Goal: Check status

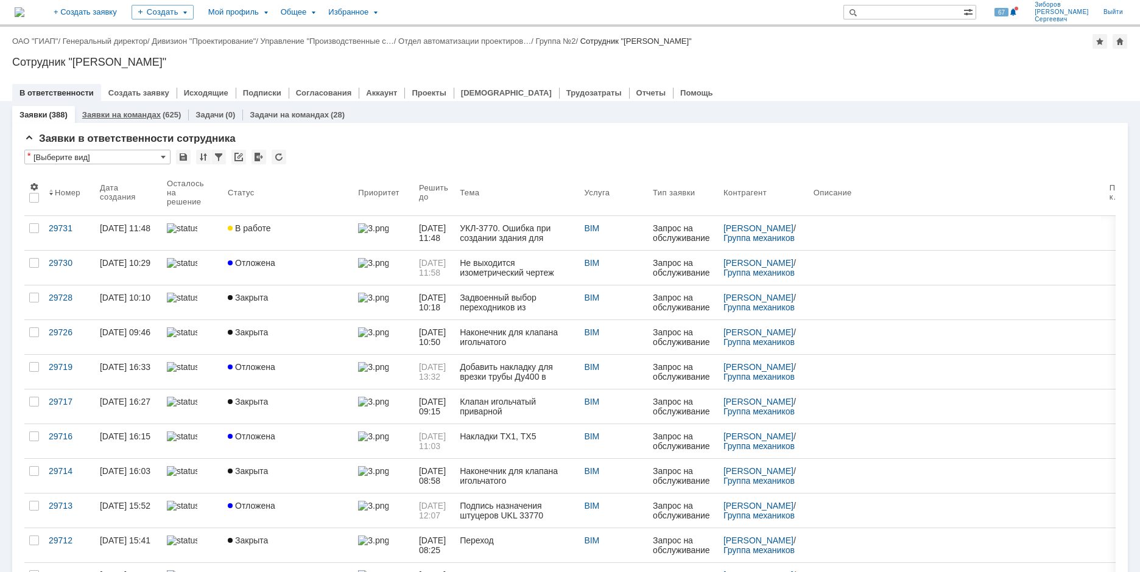
click at [124, 114] on link "Заявки на командах" at bounding box center [121, 114] width 79 height 9
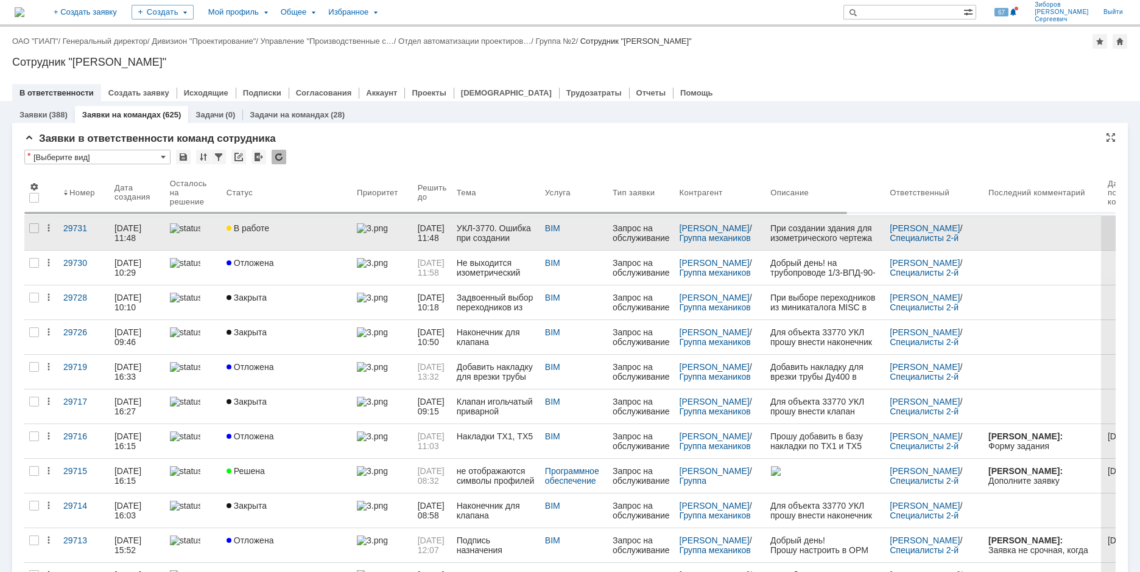
click at [248, 234] on link "В работе" at bounding box center [287, 233] width 130 height 34
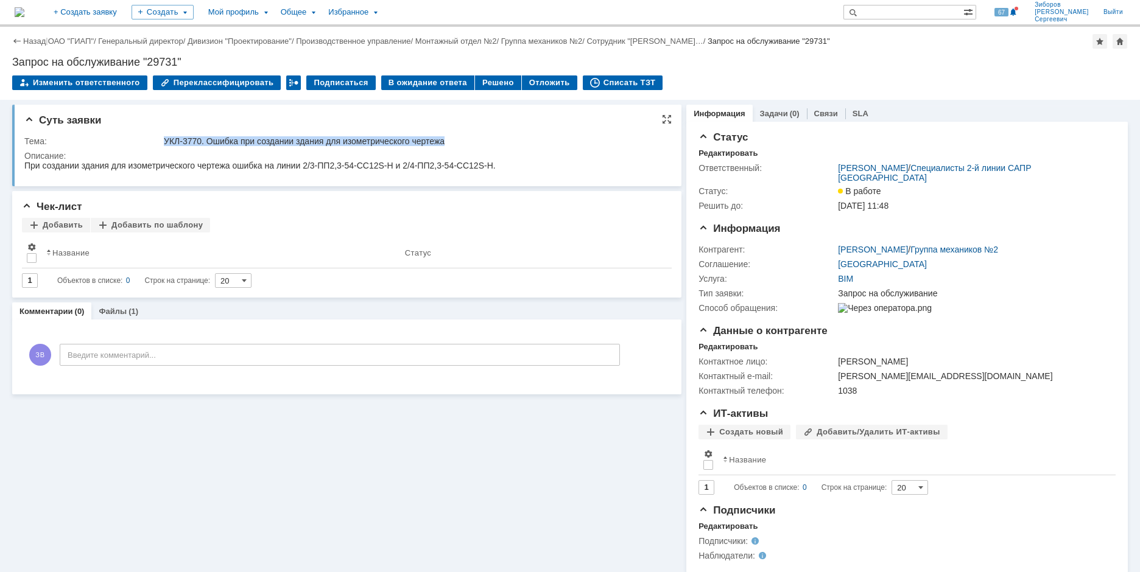
drag, startPoint x: 164, startPoint y: 138, endPoint x: 483, endPoint y: 138, distance: 319.1
click at [483, 138] on div "УКЛ-3770. Ошибка при создании здания для изометрического чертежа" at bounding box center [413, 141] width 499 height 10
copy div "УКЛ-3770. Ошибка при создании здания для изометрического чертежа"
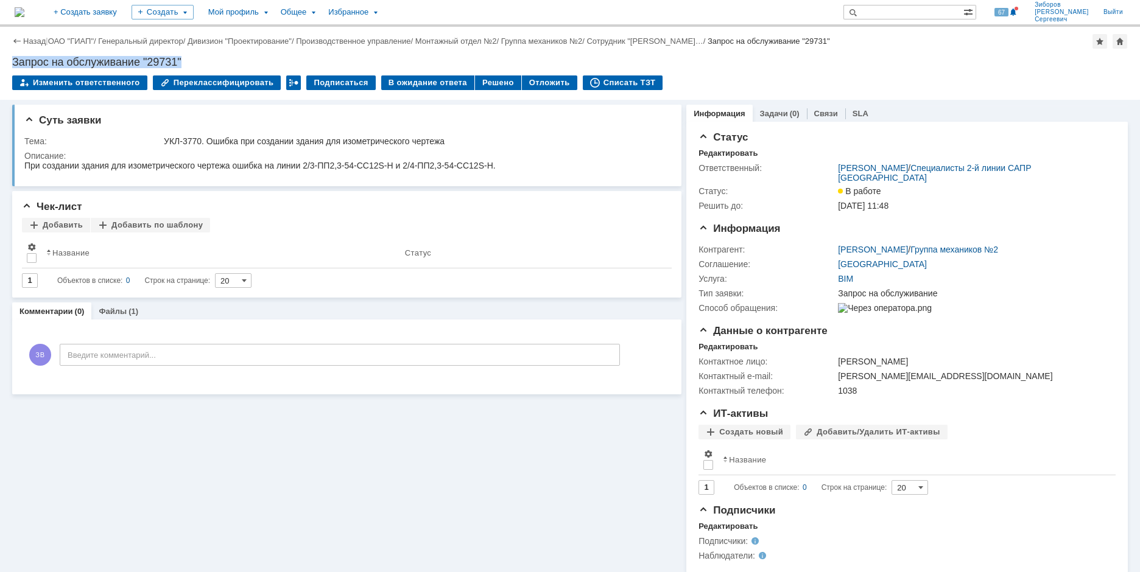
drag, startPoint x: 14, startPoint y: 63, endPoint x: 193, endPoint y: 60, distance: 179.1
click at [193, 60] on div "Запрос на обслуживание "29731"" at bounding box center [570, 62] width 1116 height 12
copy div "Запрос на обслуживание "29731""
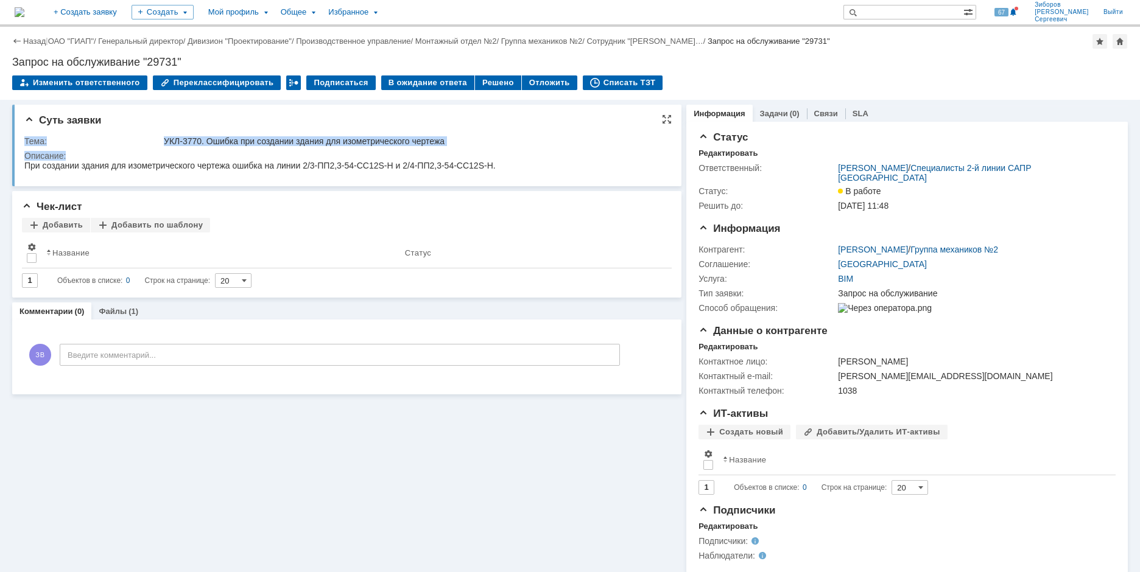
drag, startPoint x: 26, startPoint y: 141, endPoint x: 92, endPoint y: 157, distance: 68.1
click at [92, 157] on tbody "Тема: УКЛ-3770. Ошибка при создании здания для изометрического чертежа Описание:" at bounding box center [344, 155] width 641 height 43
copy tbody "Тема: УКЛ-3770. Ошибка при создании здания для изометрического чертежа Описание:"
click at [231, 164] on div "При создании здания для изометрического чертежа ошибка на линии 2/3-ПП2,3-54-CC…" at bounding box center [259, 166] width 471 height 10
click at [36, 169] on div "При создании здания для изометрического чертежа ошибка на линии 2/3-ПП2,3-54-CC…" at bounding box center [259, 166] width 471 height 10
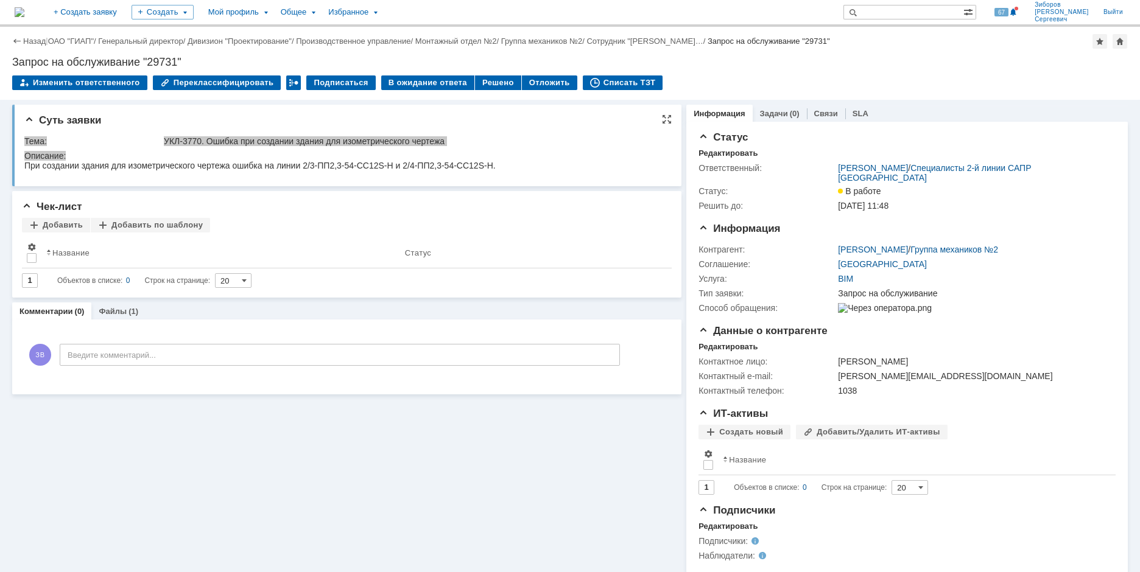
click at [33, 170] on div "При создании здания для изометрического чертежа ошибка на линии 2/3-ПП2,3-54-CC…" at bounding box center [259, 166] width 471 height 10
drag, startPoint x: 26, startPoint y: 168, endPoint x: 519, endPoint y: 180, distance: 493.5
click at [519, 172] on html "При создании здания для изометрического чертежа ошибка на линии 2/3-ПП2,3-54-CC…" at bounding box center [341, 166] width 635 height 11
copy div "При создании здания для изометрического чертежа ошибка на линии 2/3-ПП2,3-54-CC…"
click at [129, 311] on div "(1)" at bounding box center [134, 311] width 10 height 9
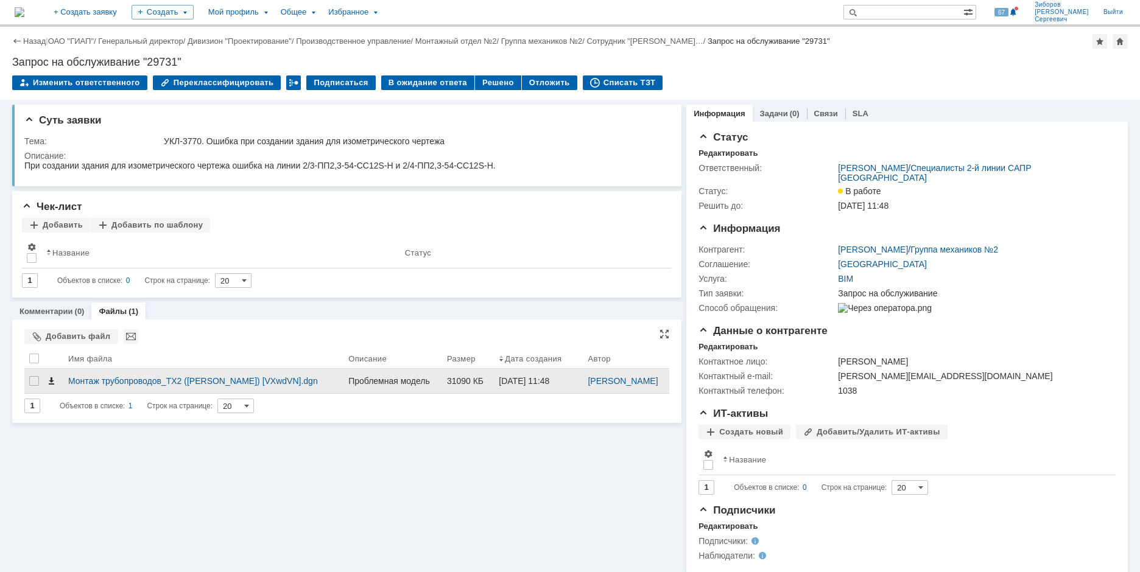
click at [51, 382] on span at bounding box center [51, 381] width 10 height 10
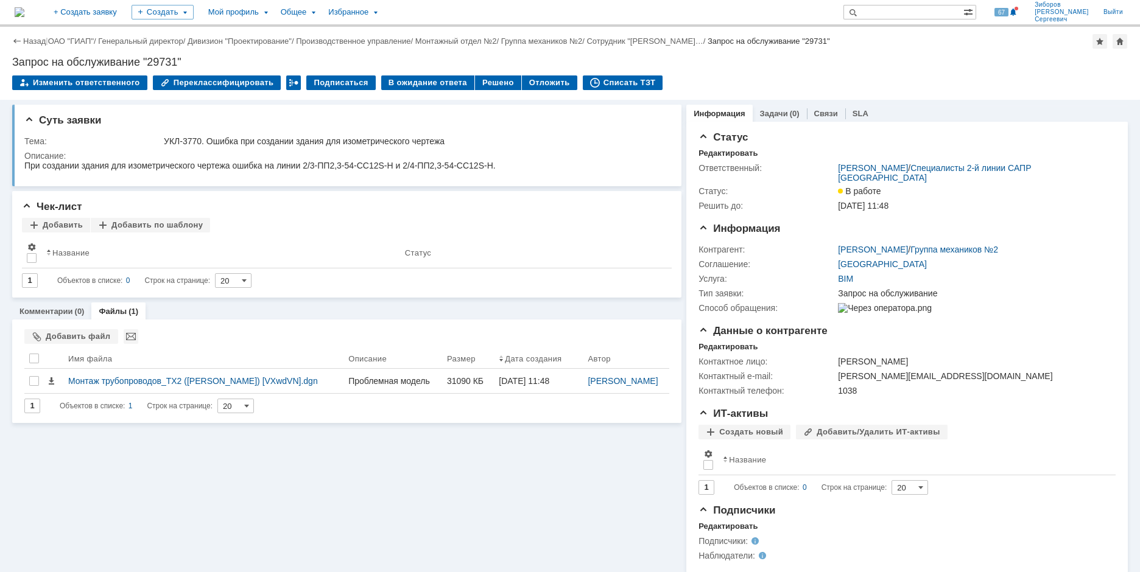
click at [24, 7] on img at bounding box center [20, 12] width 10 height 10
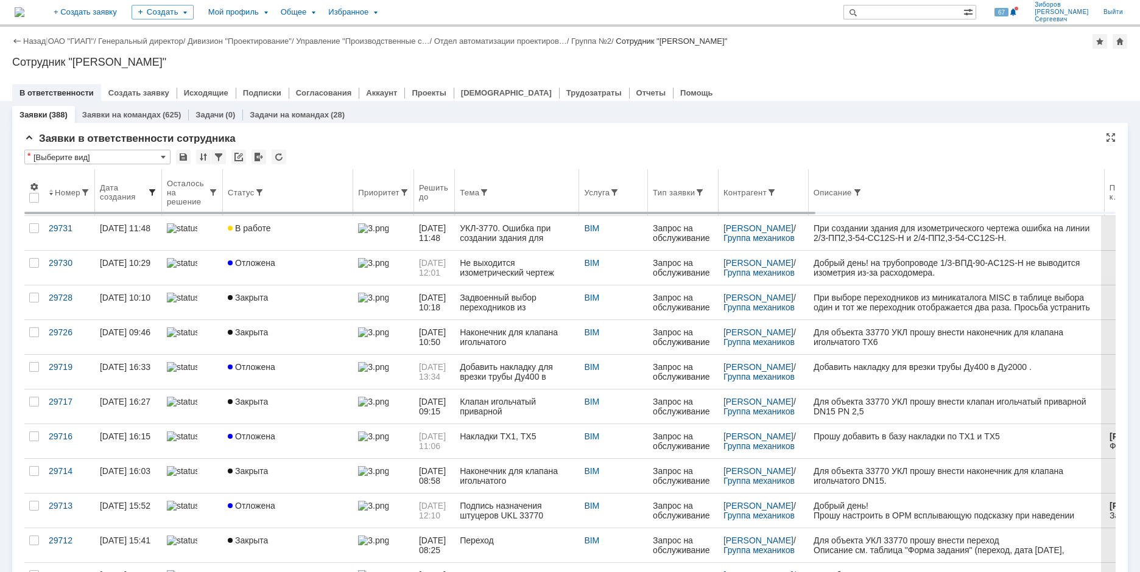
click at [152, 191] on span at bounding box center [152, 193] width 10 height 10
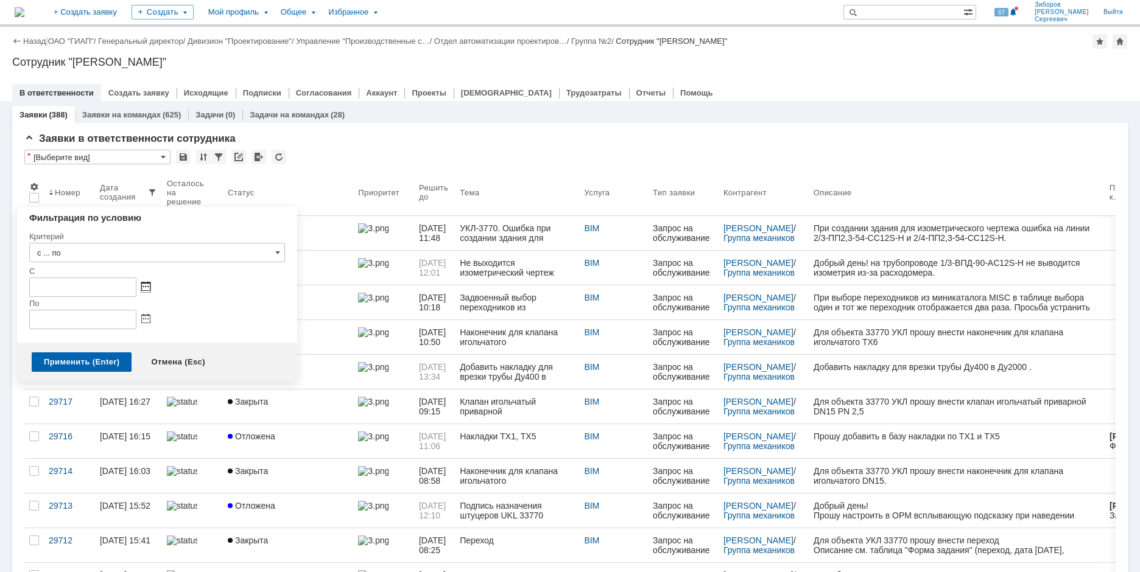
click at [144, 284] on span at bounding box center [145, 288] width 9 height 10
click at [83, 336] on div "1" at bounding box center [84, 336] width 12 height 10
type input "[DATE] 00:00"
click at [148, 317] on span at bounding box center [145, 320] width 9 height 10
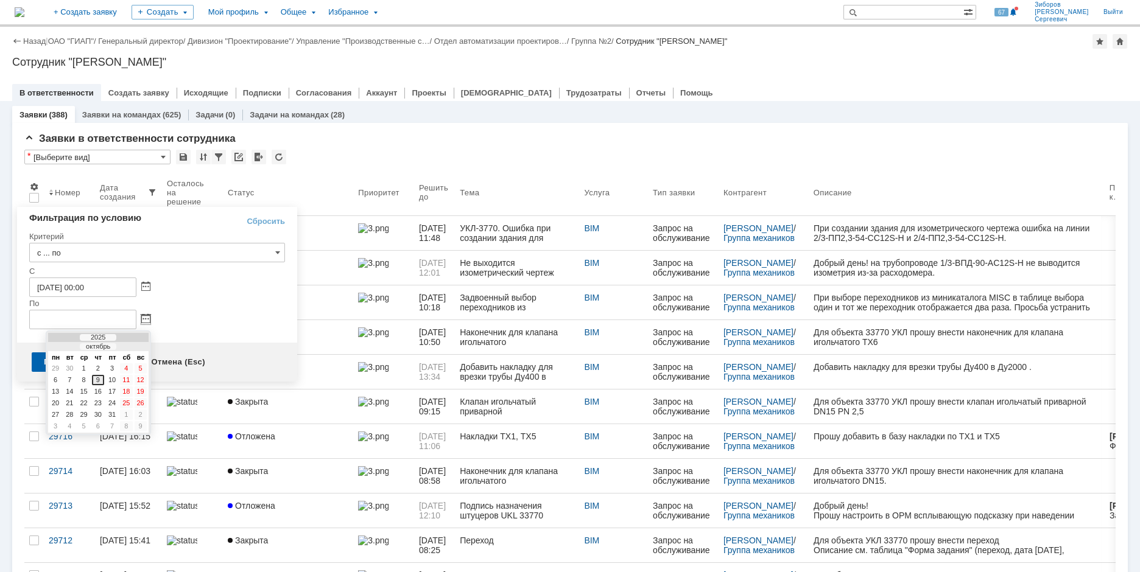
click at [96, 379] on div "9" at bounding box center [98, 380] width 12 height 10
type input "[DATE] 23:59"
click at [82, 367] on div "Применить (Enter)" at bounding box center [82, 362] width 100 height 19
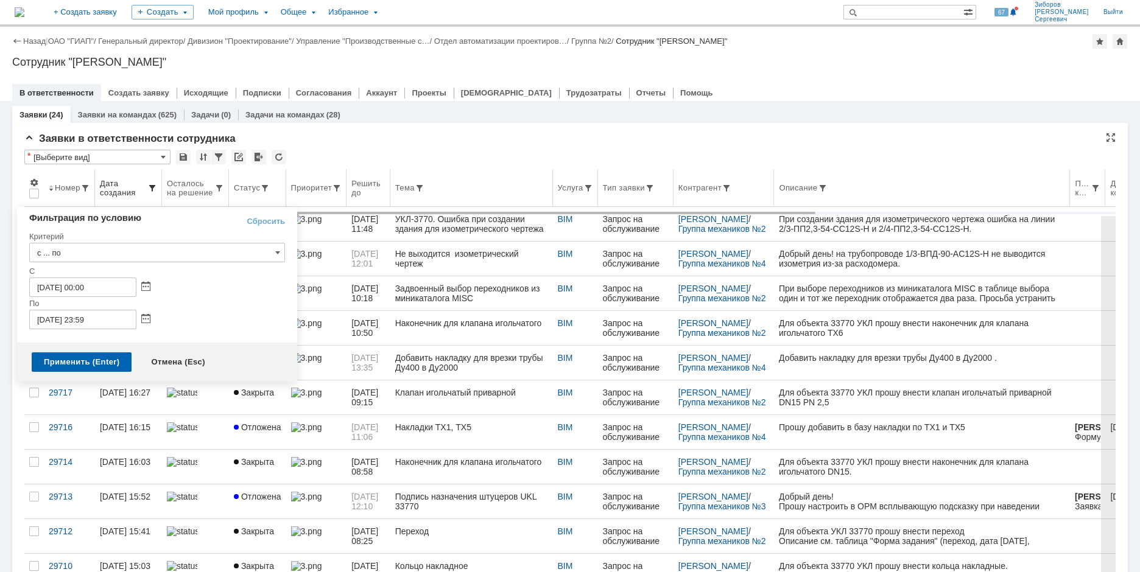
click at [154, 192] on span at bounding box center [152, 188] width 10 height 10
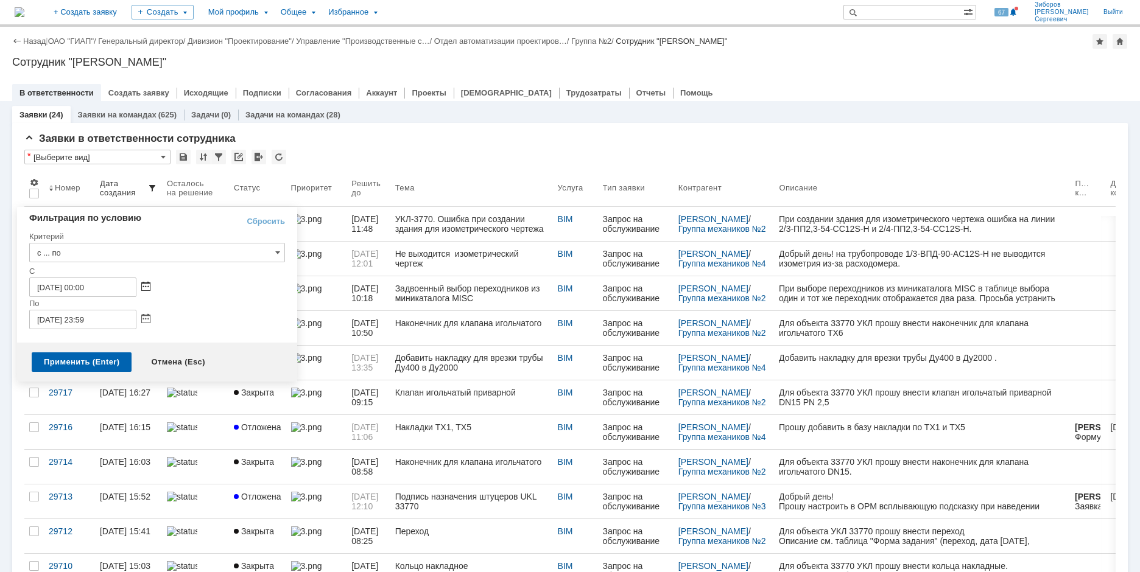
click at [146, 286] on span at bounding box center [145, 288] width 9 height 10
click at [208, 300] on div "По" at bounding box center [157, 303] width 256 height 13
click at [144, 289] on span at bounding box center [145, 288] width 9 height 10
click at [60, 317] on div at bounding box center [63, 315] width 9 height 8
click at [55, 347] on div "1" at bounding box center [55, 348] width 12 height 10
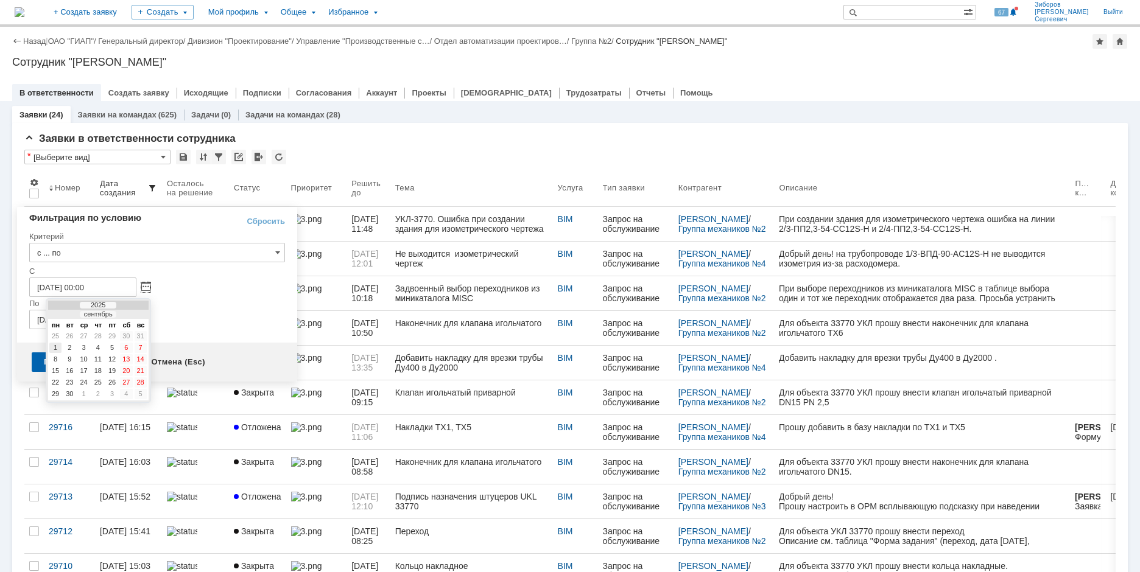
type input "[DATE] 00:00"
click at [71, 367] on div "Применить (Enter)" at bounding box center [82, 362] width 100 height 19
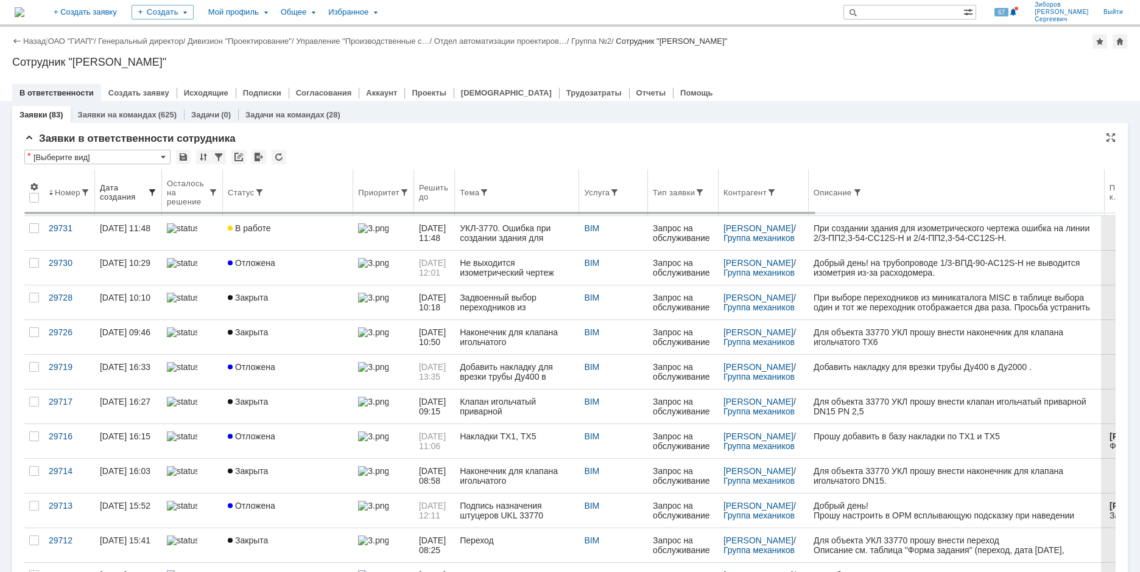
click at [152, 189] on span at bounding box center [152, 193] width 10 height 10
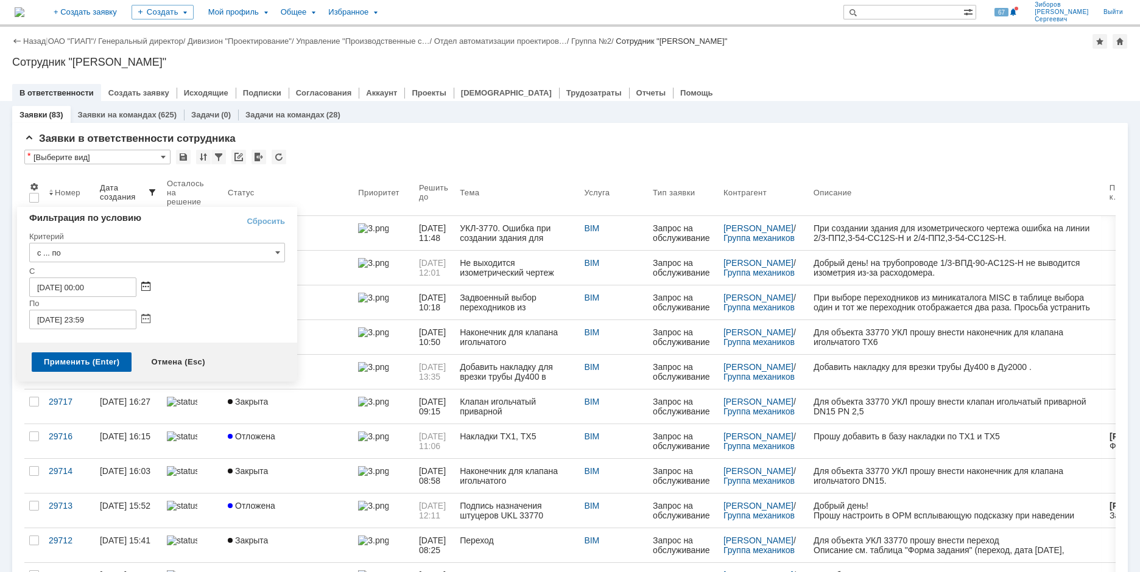
click at [147, 286] on span at bounding box center [145, 288] width 9 height 10
click at [65, 315] on div at bounding box center [63, 315] width 9 height 8
click at [115, 333] on div "1" at bounding box center [112, 336] width 12 height 10
type input "[DATE] 00:00"
click at [86, 361] on div "Применить (Enter)" at bounding box center [82, 362] width 100 height 19
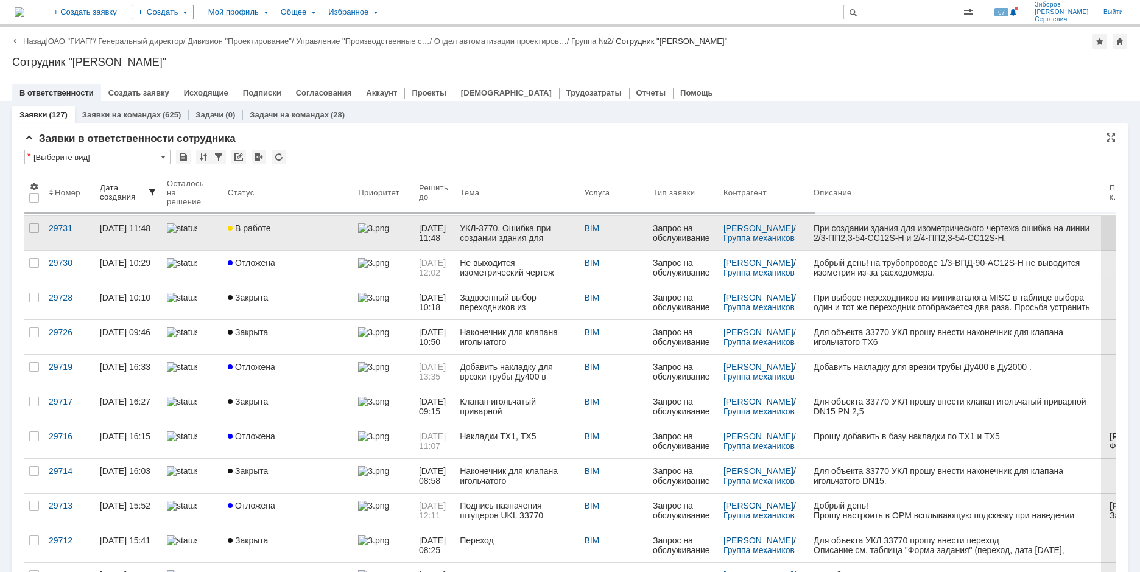
click at [244, 224] on span "В работе" at bounding box center [249, 229] width 43 height 10
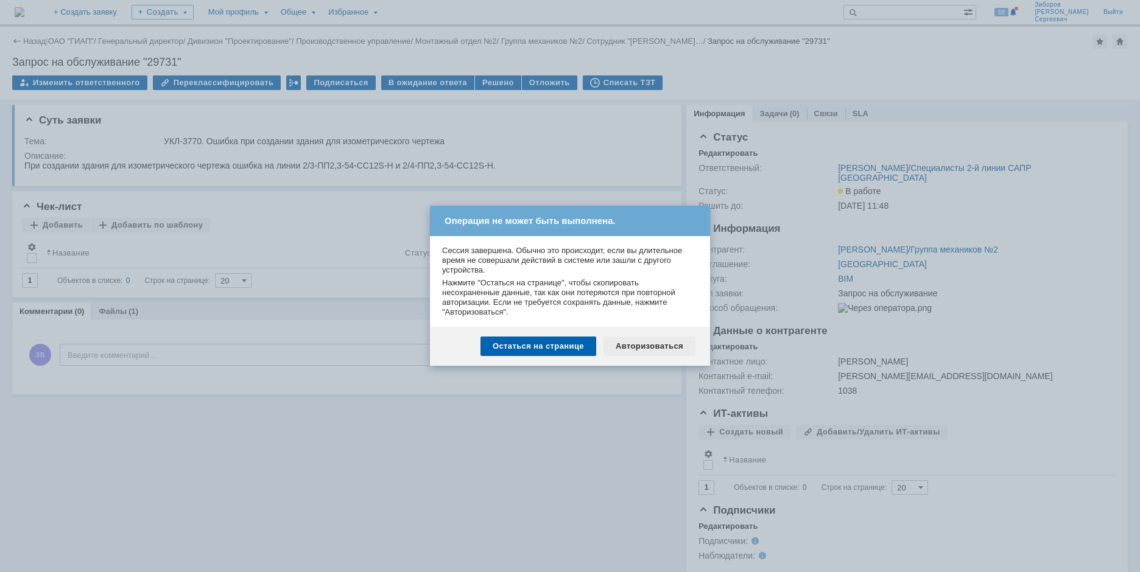
click at [654, 347] on div "Авторизоваться" at bounding box center [650, 346] width 92 height 19
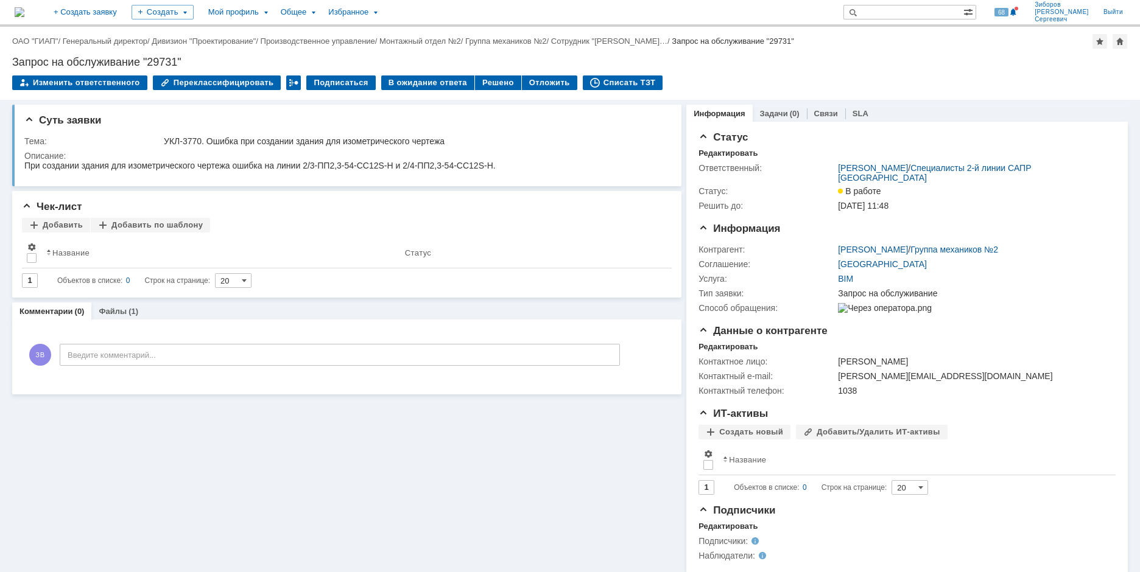
click at [24, 9] on img at bounding box center [20, 12] width 10 height 10
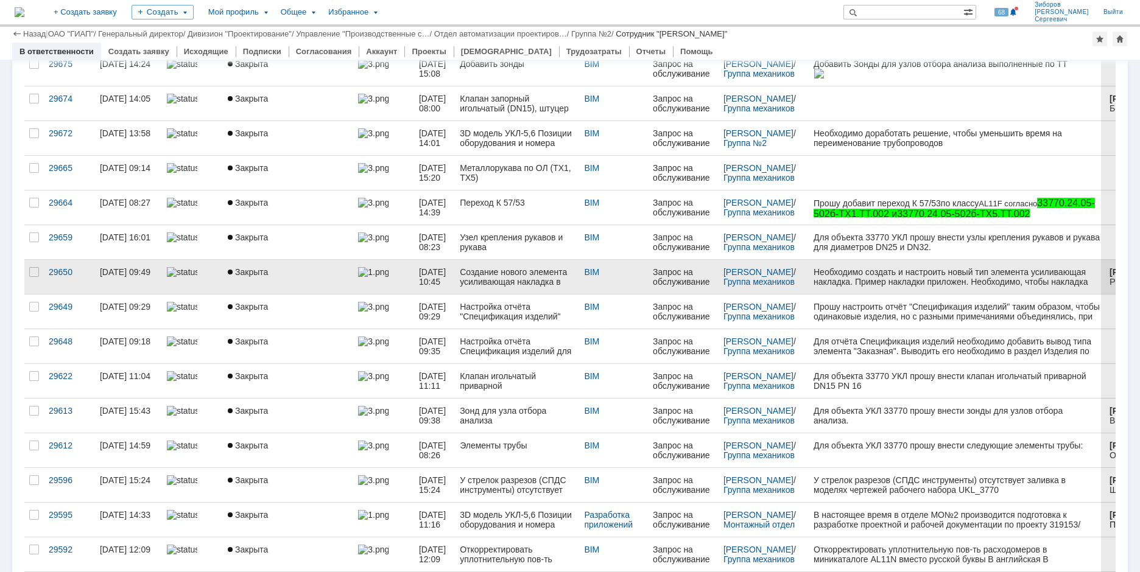
click at [243, 271] on span "Закрыта" at bounding box center [248, 272] width 40 height 10
